Goal: Task Accomplishment & Management: Manage account settings

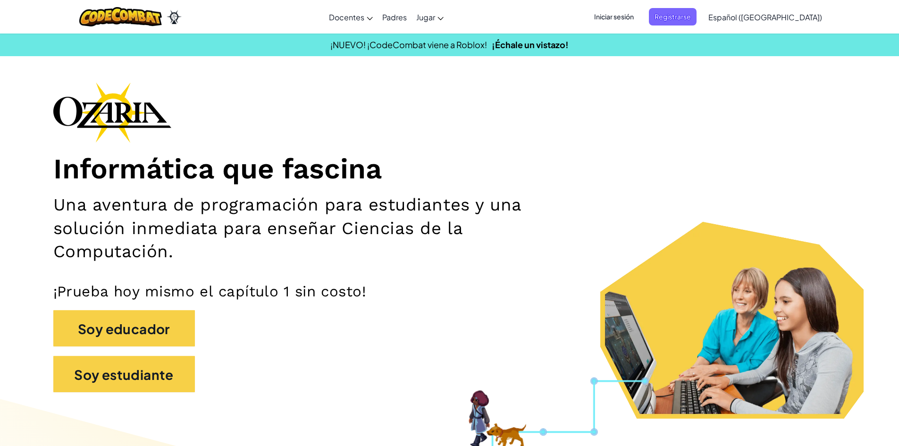
click at [639, 15] on span "Iniciar sesión" at bounding box center [613, 16] width 51 height 17
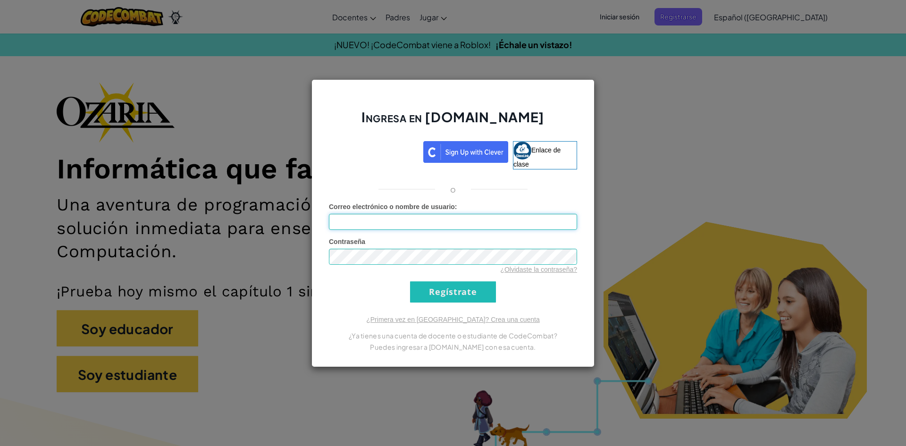
click at [381, 218] on input "Correo electrónico o nombre de usuario :" at bounding box center [453, 222] width 248 height 16
type input "[EMAIL_ADDRESS][DOMAIN_NAME]"
click at [399, 247] on div "Contraseña ¿Olvidaste la contraseña?" at bounding box center [453, 255] width 248 height 37
click at [464, 285] on input "Regístrate" at bounding box center [453, 291] width 86 height 21
